Goal: Navigation & Orientation: Find specific page/section

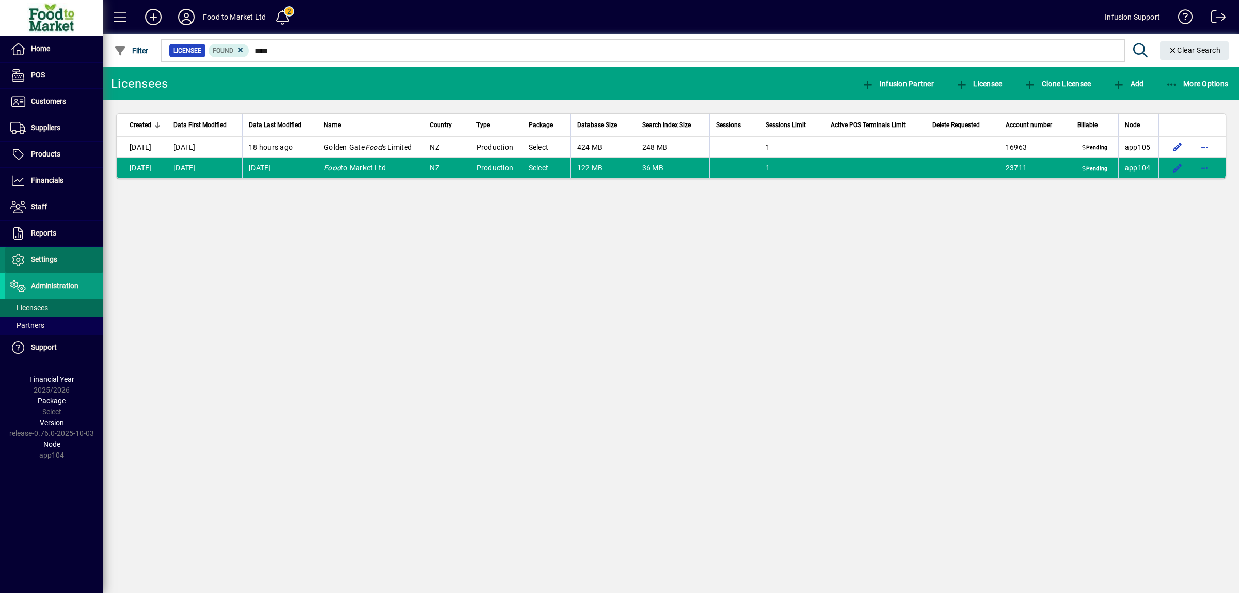
click at [48, 261] on span "Settings" at bounding box center [44, 259] width 26 height 8
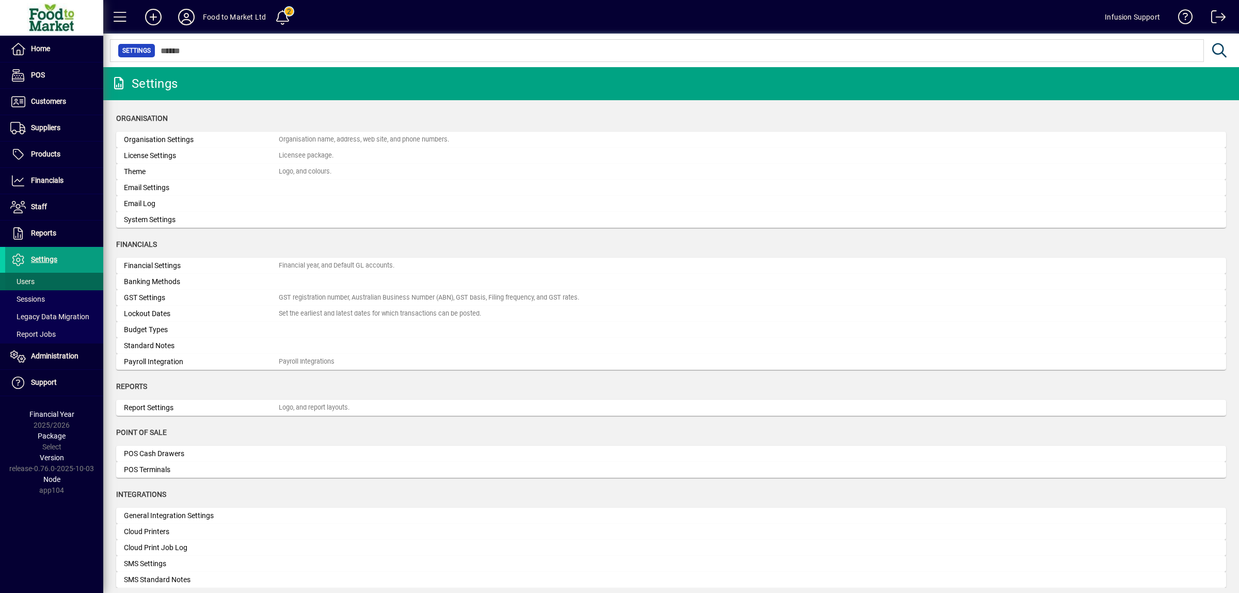
click at [31, 283] on span "Users" at bounding box center [22, 281] width 24 height 8
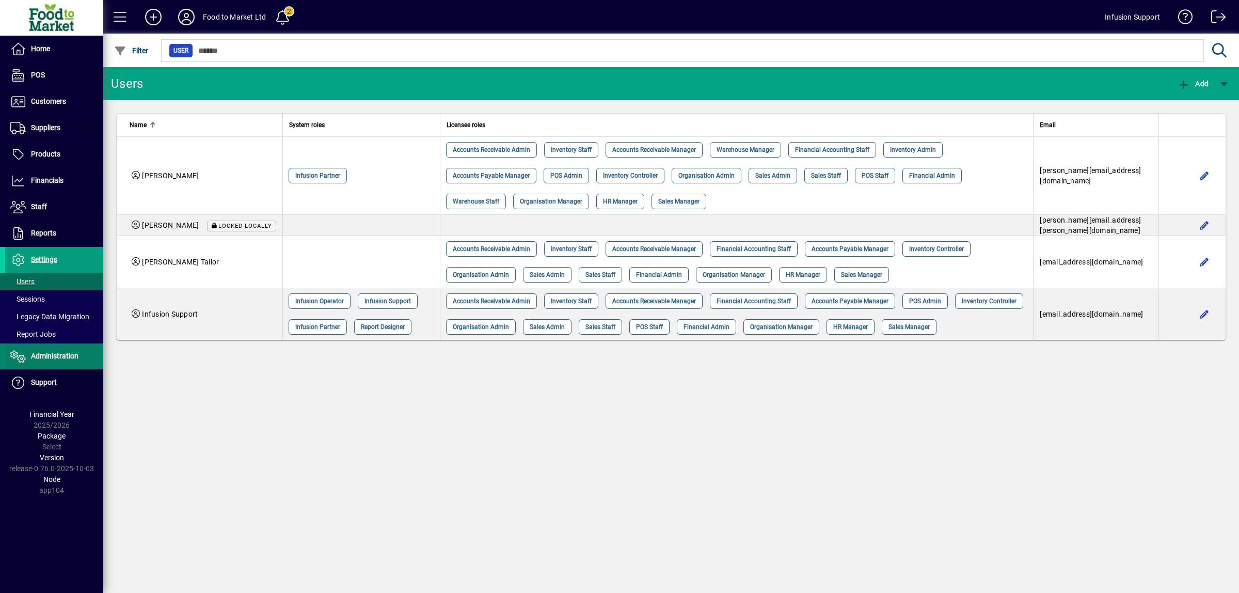
click at [57, 359] on span "Administration" at bounding box center [55, 356] width 48 height 8
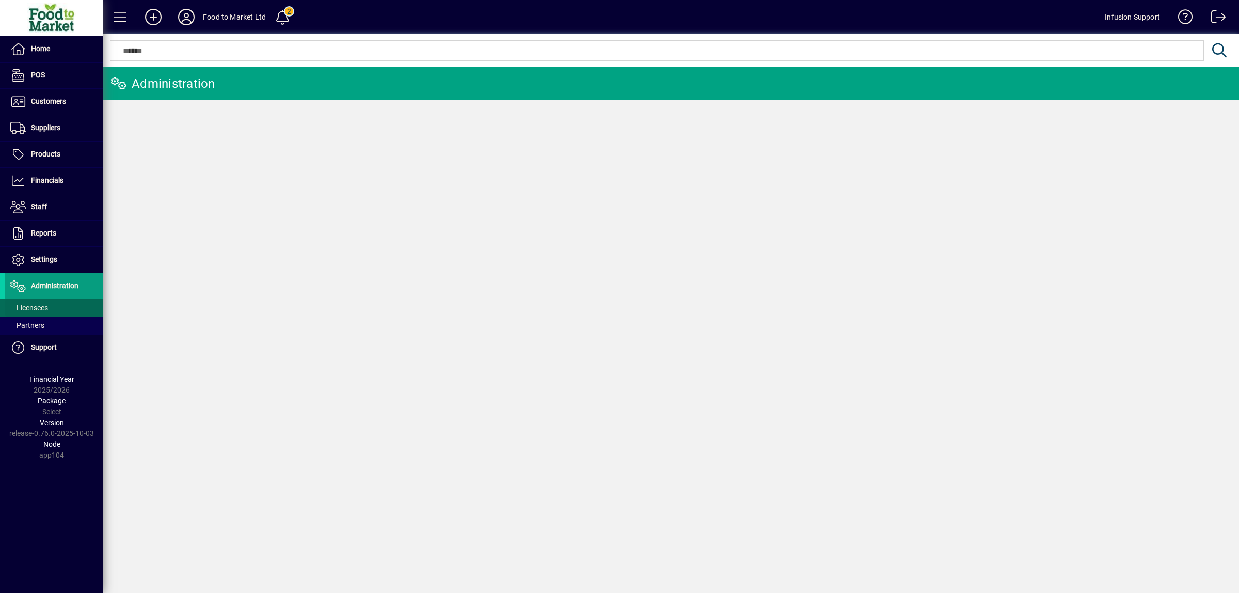
click at [38, 309] on span "Licensees" at bounding box center [29, 308] width 38 height 8
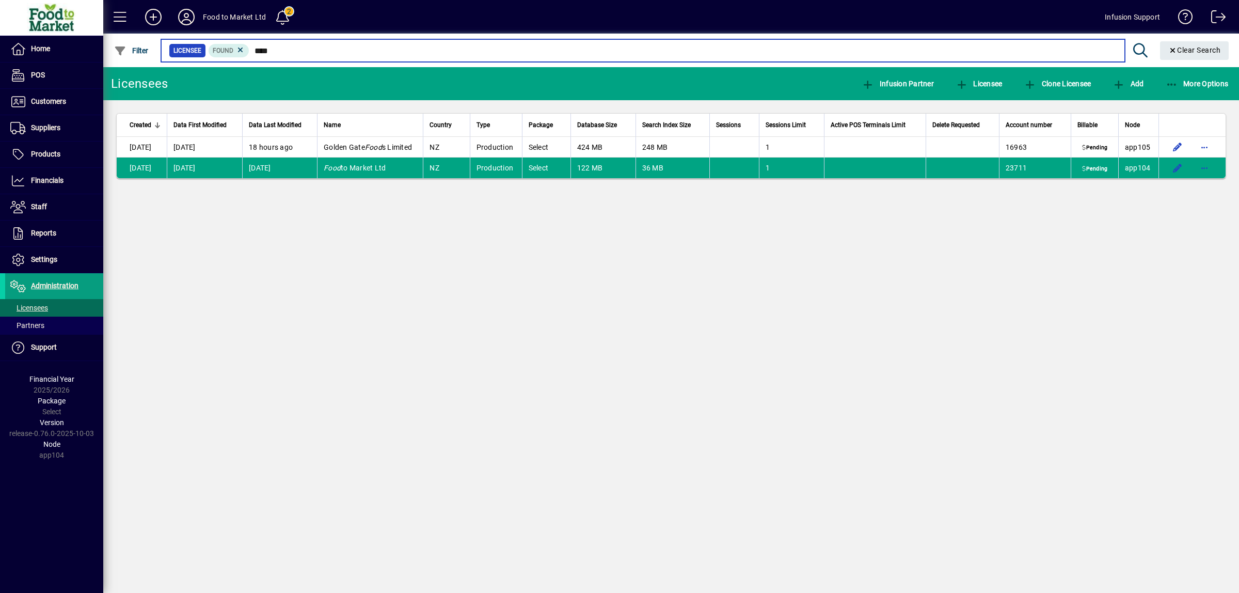
type input "****"
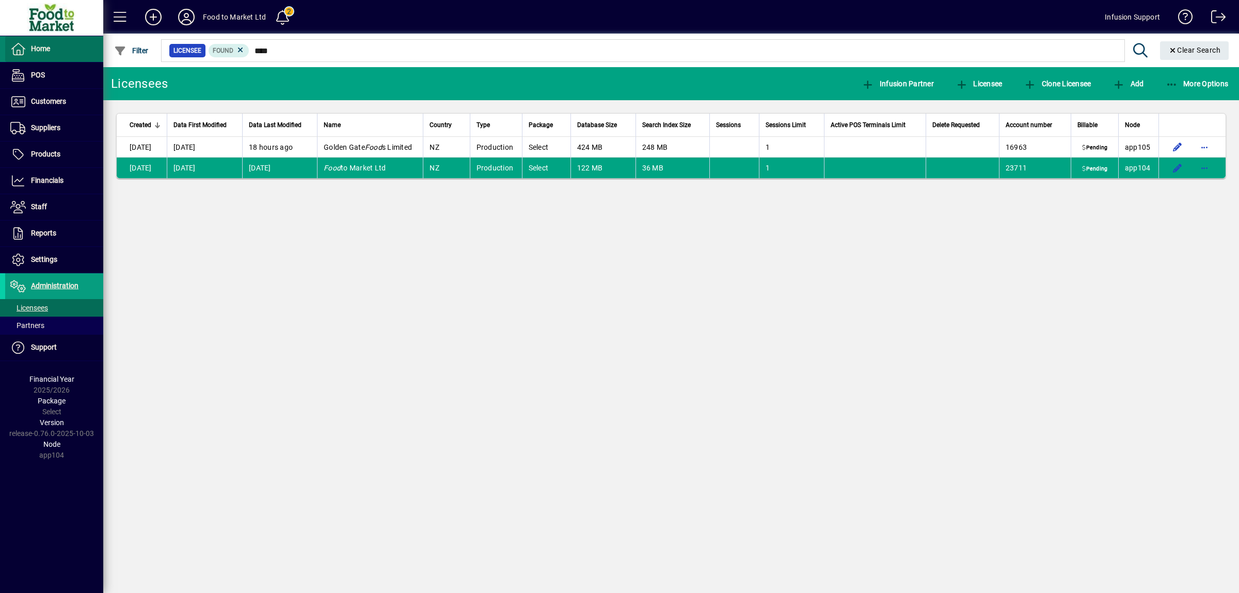
click at [41, 50] on span "Home" at bounding box center [40, 48] width 19 height 8
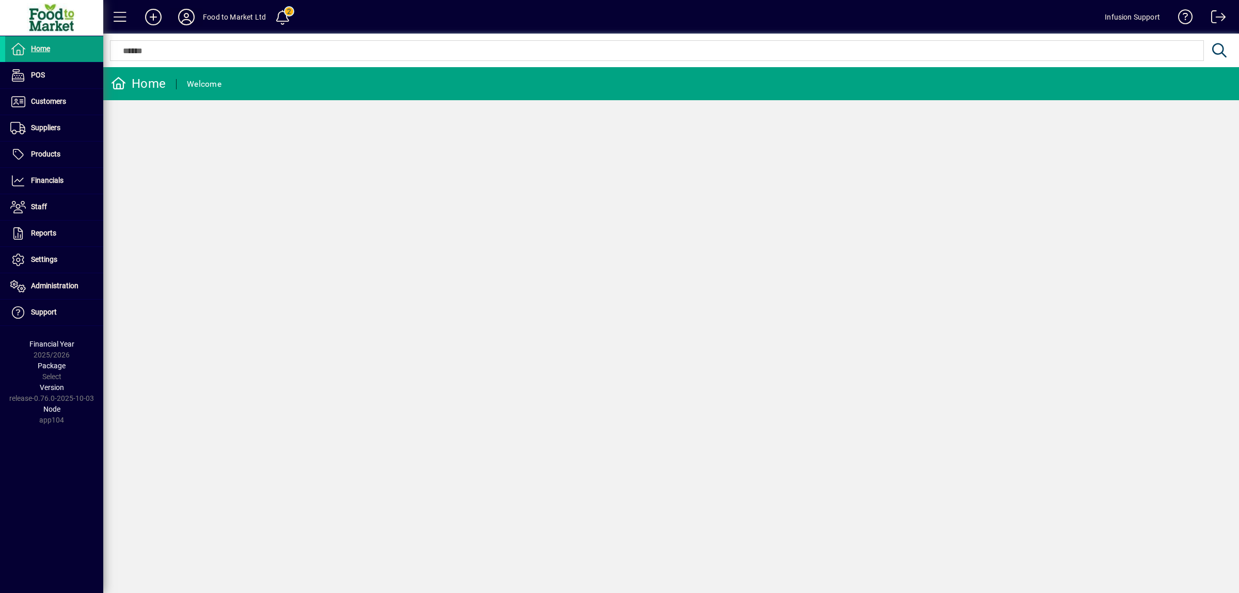
click at [187, 14] on icon at bounding box center [186, 17] width 21 height 17
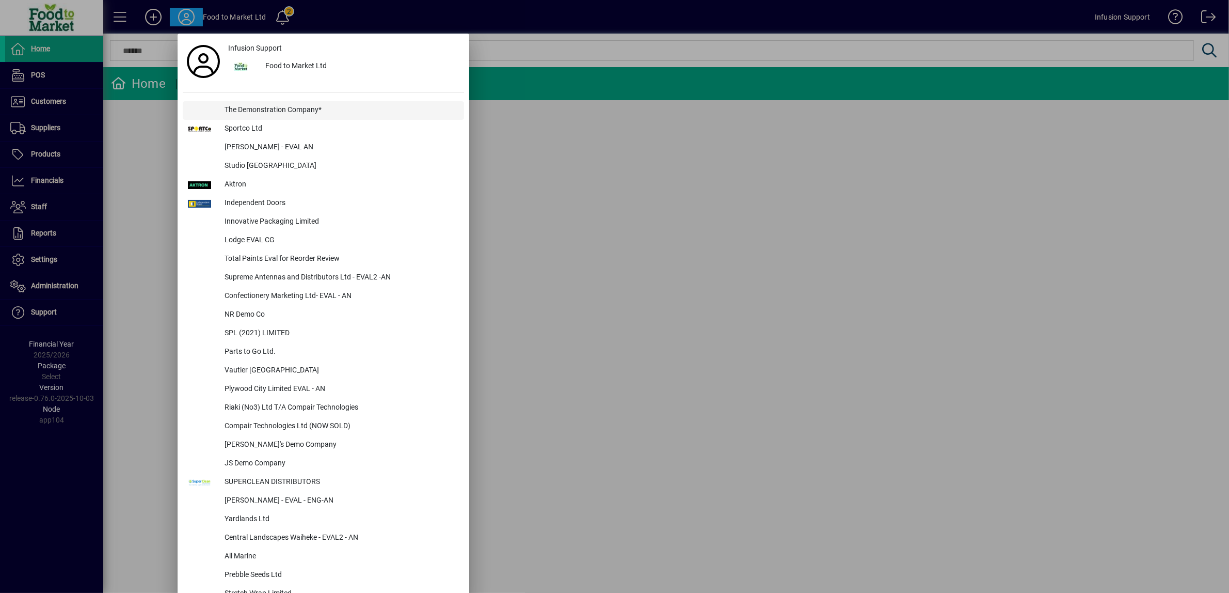
click at [245, 110] on div "The Demonstration Company*" at bounding box center [340, 110] width 248 height 19
